Goal: Information Seeking & Learning: Check status

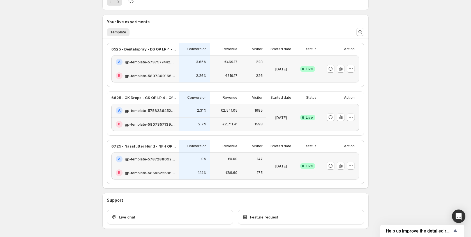
scroll to position [115, 0]
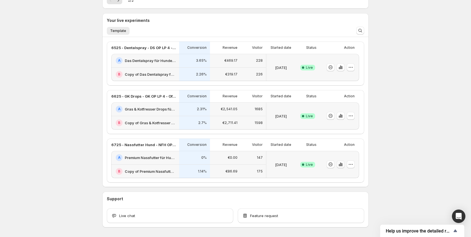
click at [343, 165] on icon "button" at bounding box center [341, 164] width 6 height 6
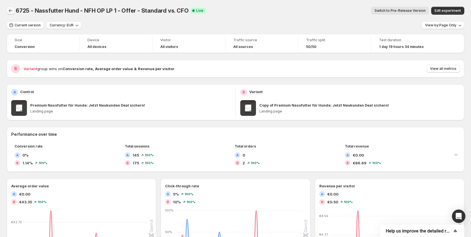
click at [7, 11] on button "Back" at bounding box center [11, 11] width 8 height 8
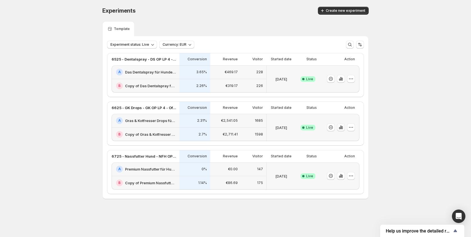
click at [340, 129] on icon "button" at bounding box center [341, 127] width 6 height 6
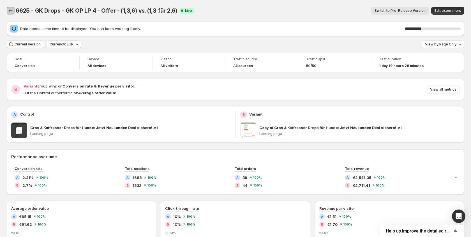
click at [12, 10] on icon "Back" at bounding box center [11, 11] width 6 height 6
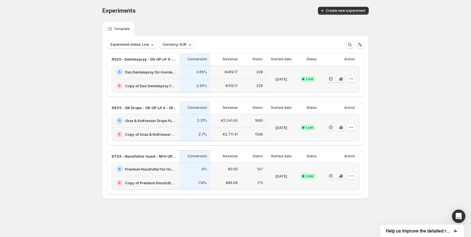
click at [341, 80] on icon "button" at bounding box center [340, 79] width 1 height 4
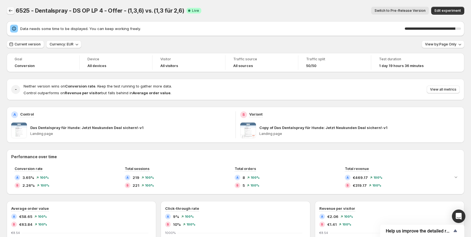
click at [10, 13] on icon "Back" at bounding box center [11, 11] width 6 height 6
